Goal: Information Seeking & Learning: Find specific page/section

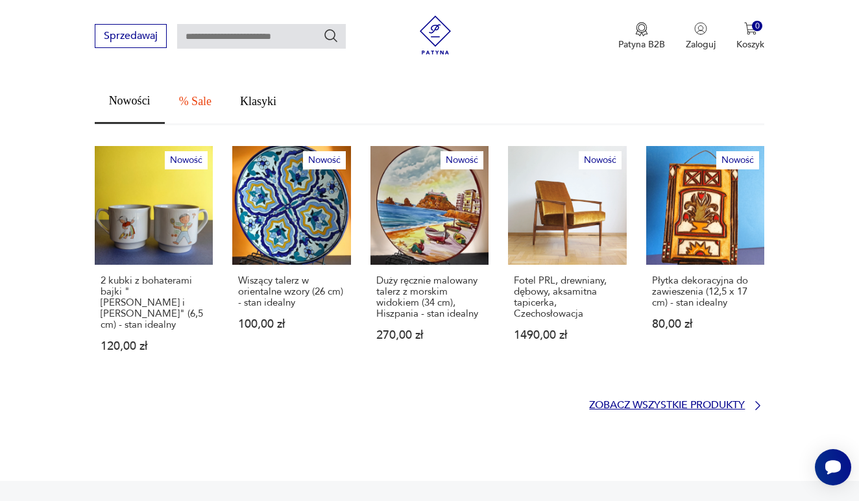
click at [645, 401] on p "Zobacz wszystkie produkty" at bounding box center [667, 405] width 156 height 8
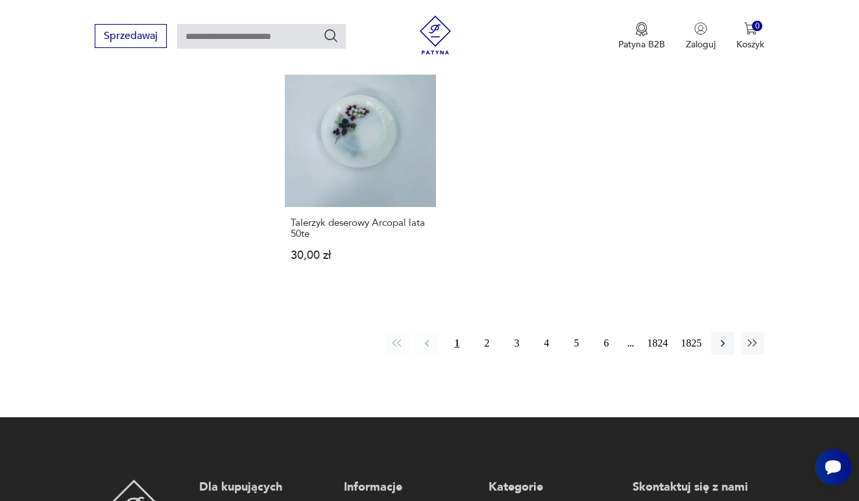
scroll to position [1683, 0]
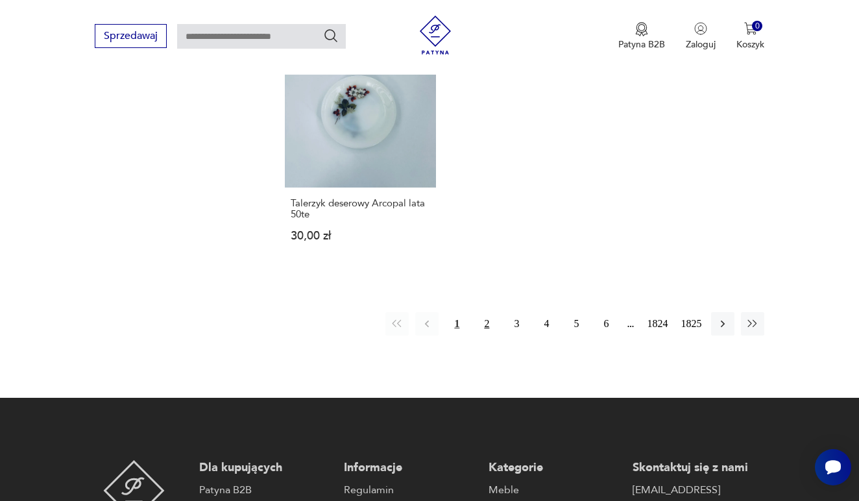
click at [485, 335] on button "2" at bounding box center [486, 323] width 23 height 23
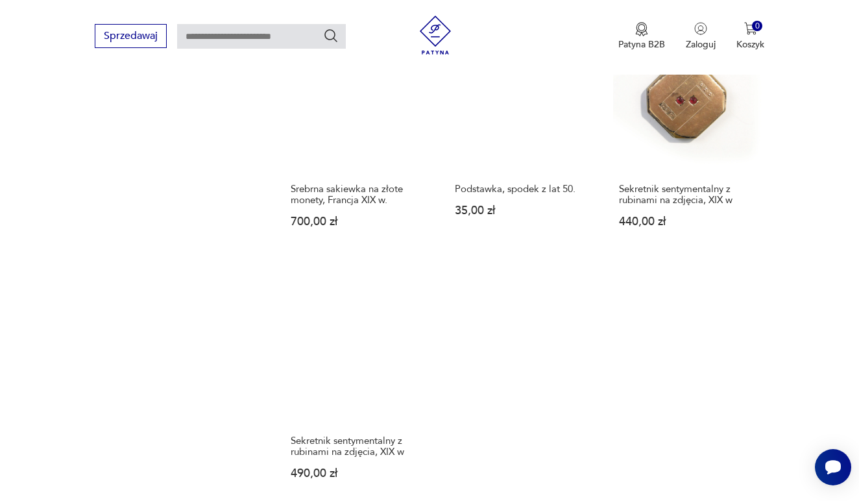
scroll to position [1600, 0]
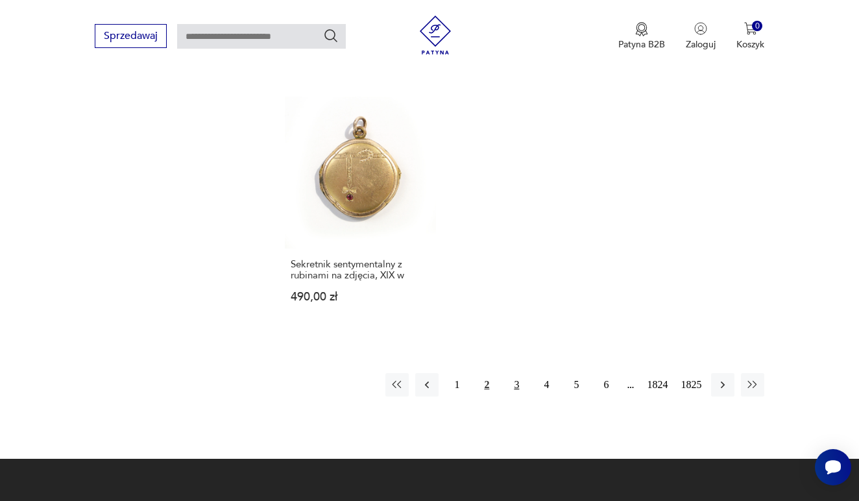
click at [509, 396] on button "3" at bounding box center [516, 384] width 23 height 23
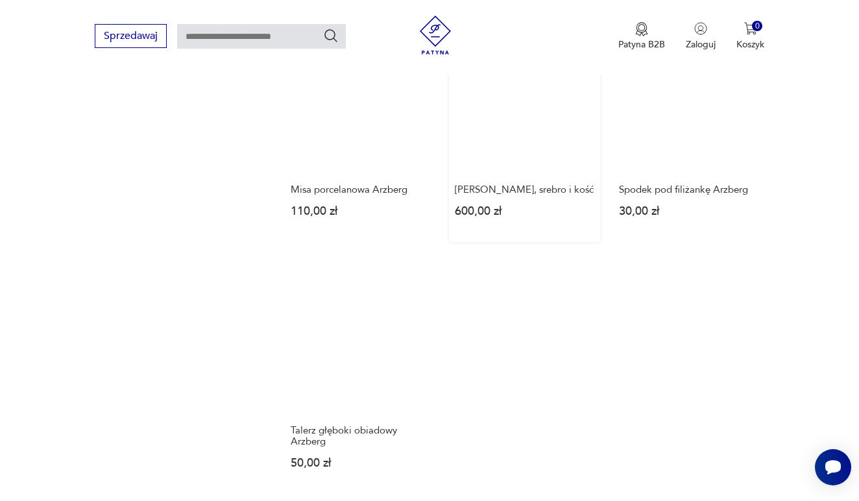
scroll to position [1659, 0]
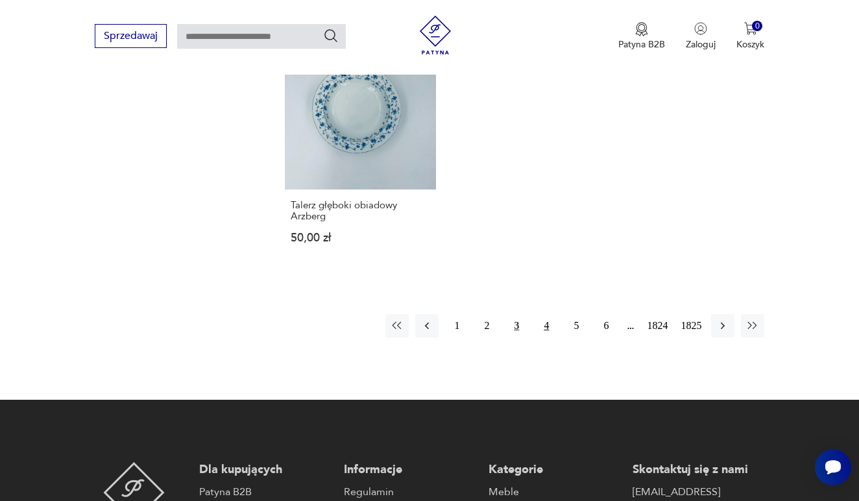
click at [548, 337] on button "4" at bounding box center [546, 325] width 23 height 23
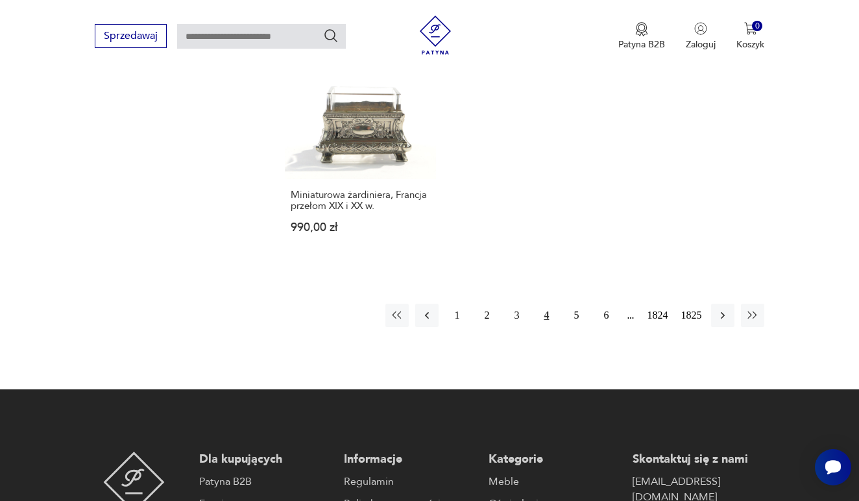
scroll to position [1819, 0]
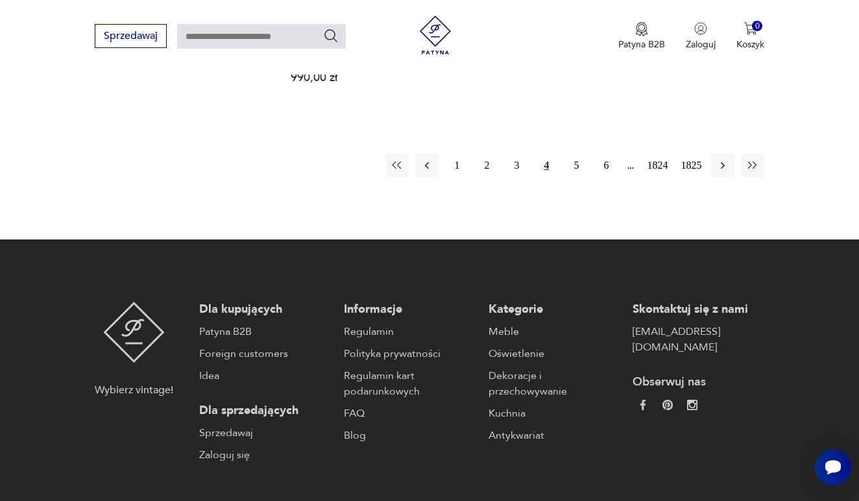
click at [268, 43] on input "text" at bounding box center [261, 36] width 169 height 25
type input "*****"
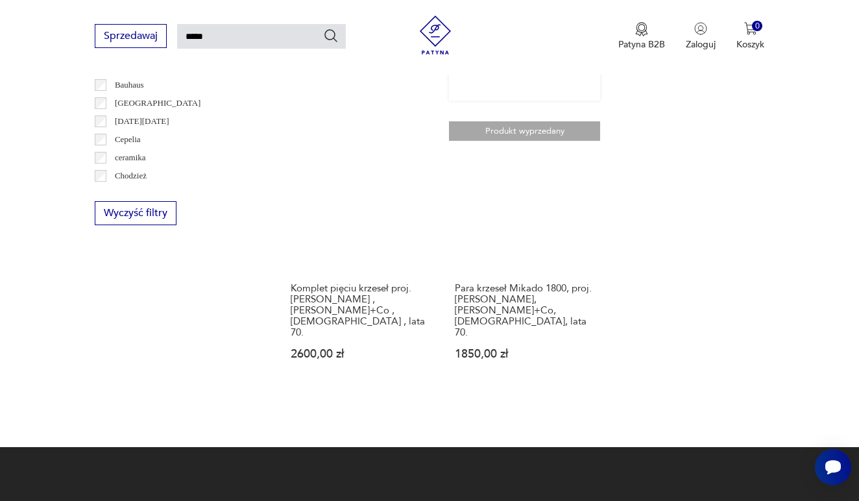
scroll to position [872, 0]
